Goal: Find contact information: Find contact information

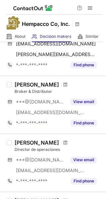
scroll to position [100, 0]
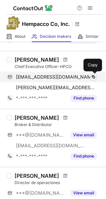
drag, startPoint x: 95, startPoint y: 77, endPoint x: 79, endPoint y: 93, distance: 21.6
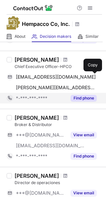
click at [95, 77] on span at bounding box center [93, 76] width 5 height 5
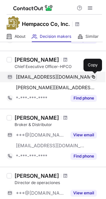
click at [92, 76] on span at bounding box center [93, 76] width 5 height 5
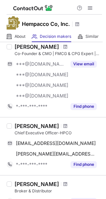
scroll to position [66, 0]
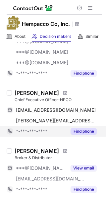
click at [81, 130] on button "Find phone" at bounding box center [84, 131] width 26 height 7
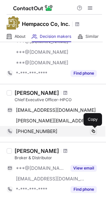
click at [94, 132] on span at bounding box center [93, 131] width 5 height 5
